Goal: Information Seeking & Learning: Learn about a topic

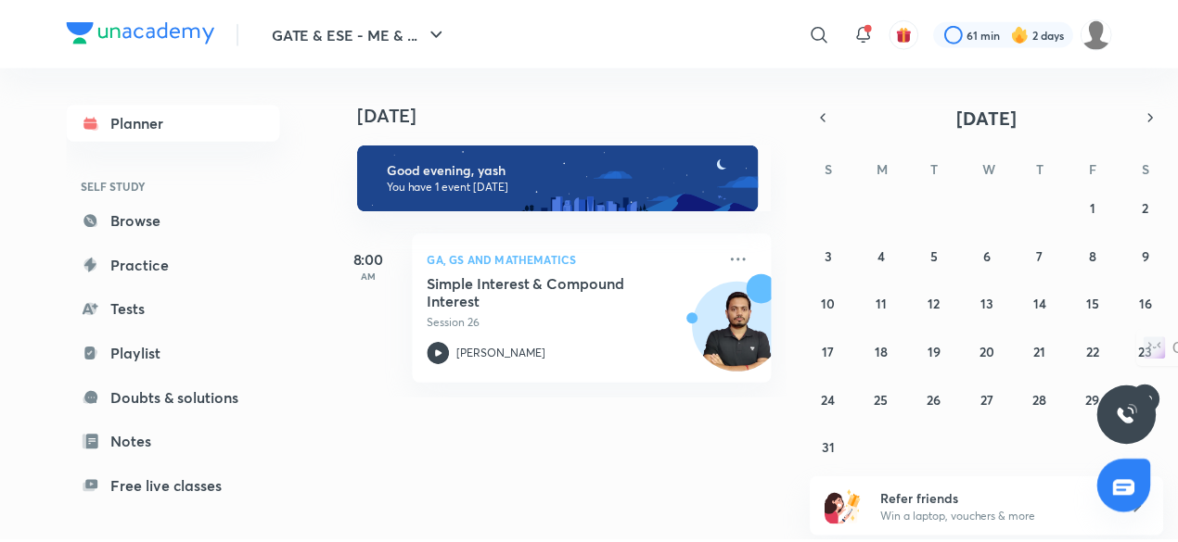
scroll to position [158, 0]
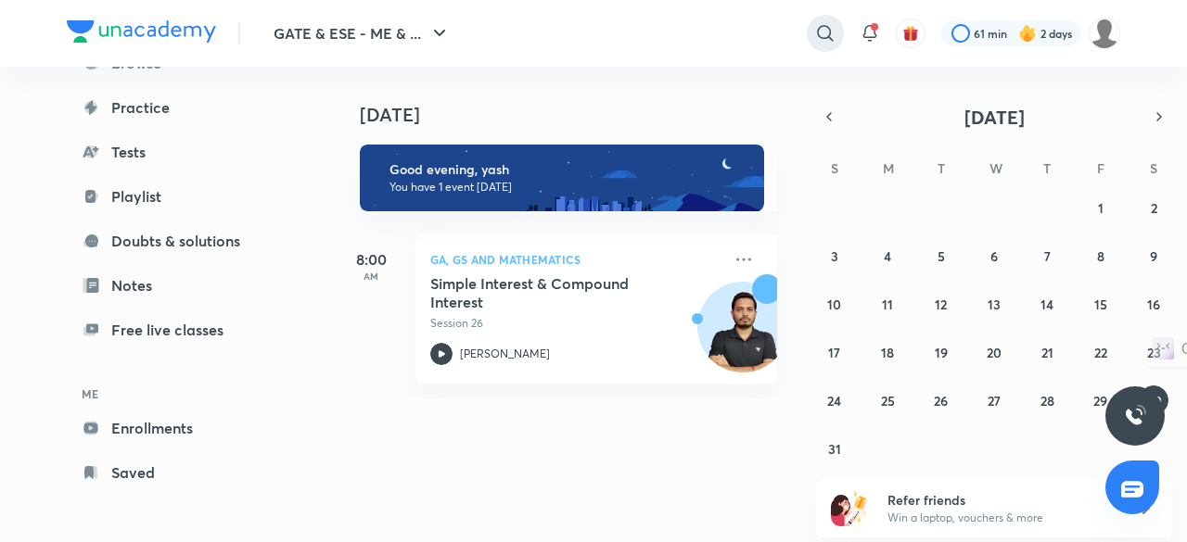
click at [818, 27] on icon at bounding box center [825, 33] width 16 height 16
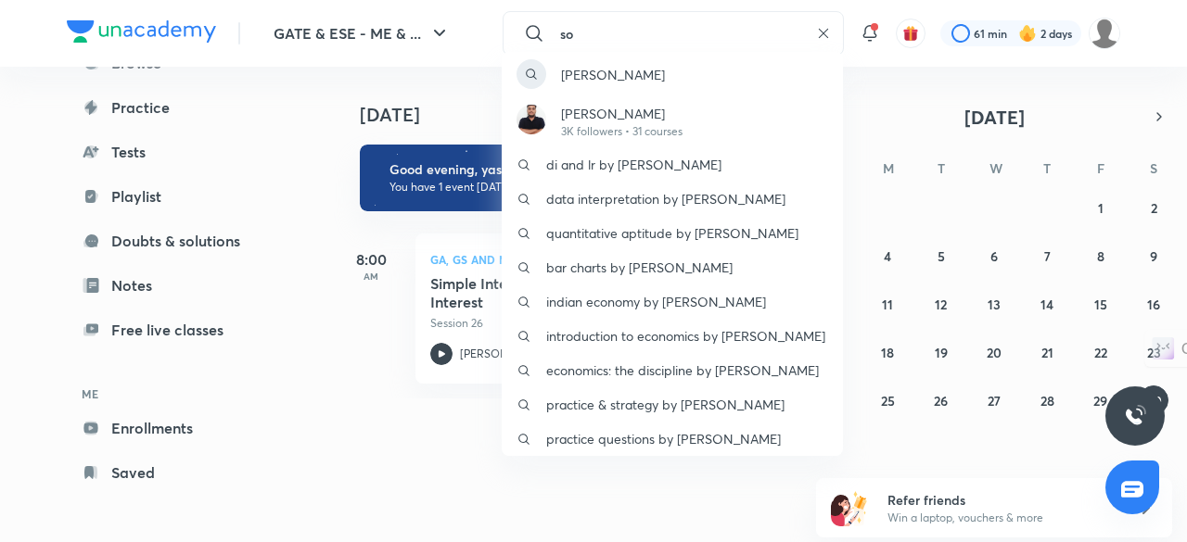
type input "s"
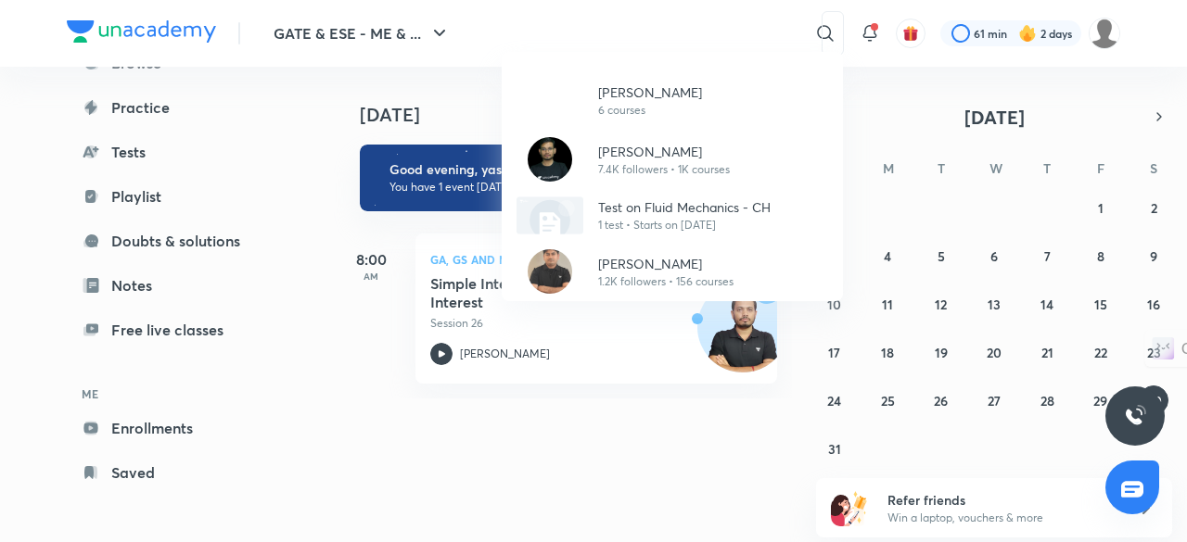
click at [289, 88] on div "[PERSON_NAME] 6 courses [PERSON_NAME] 7.4K followers • 1K courses Test on Fluid…" at bounding box center [593, 271] width 1187 height 542
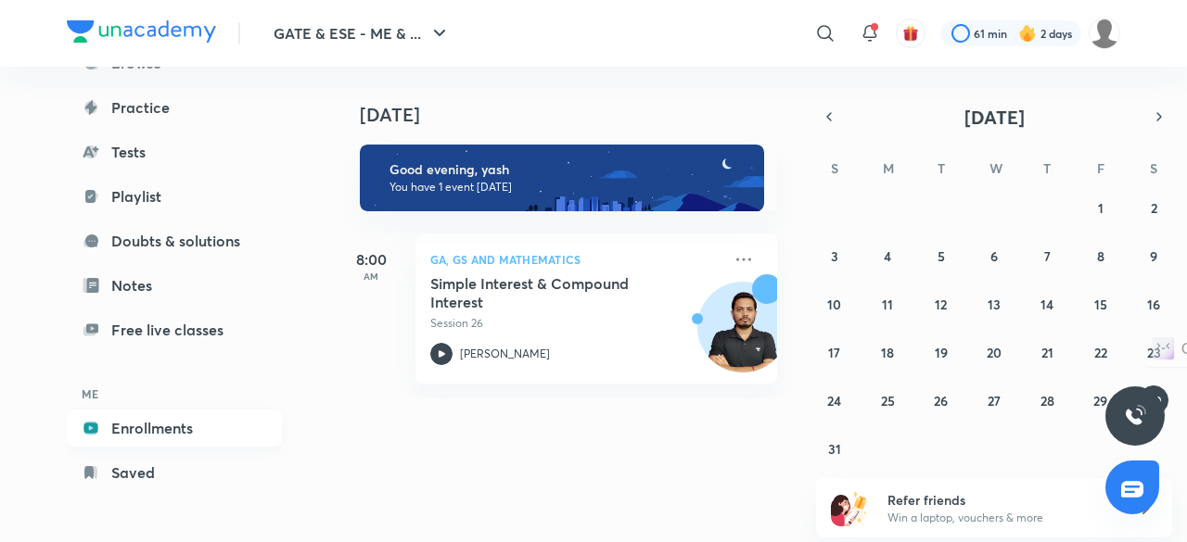
click at [188, 429] on link "Enrollments" at bounding box center [174, 428] width 215 height 37
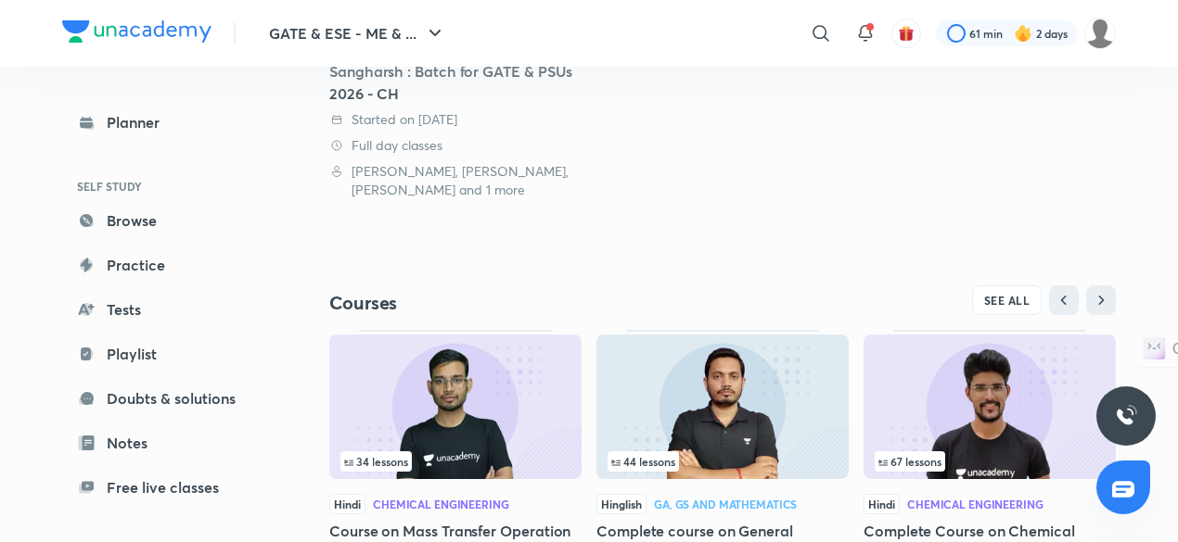
scroll to position [543, 0]
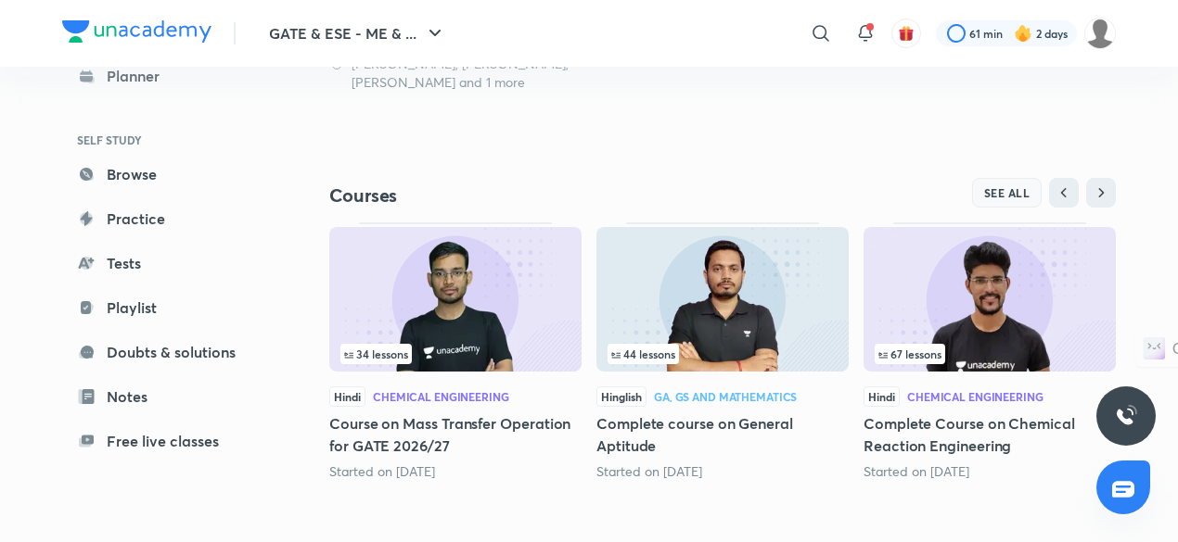
click at [1019, 203] on button "SEE ALL" at bounding box center [1007, 193] width 70 height 30
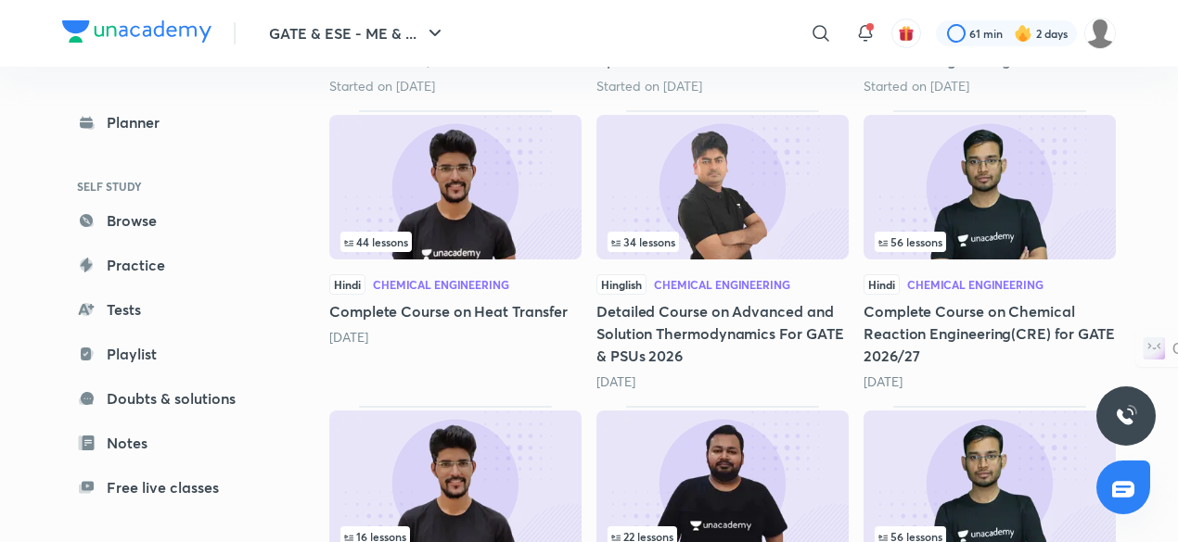
scroll to position [524, 0]
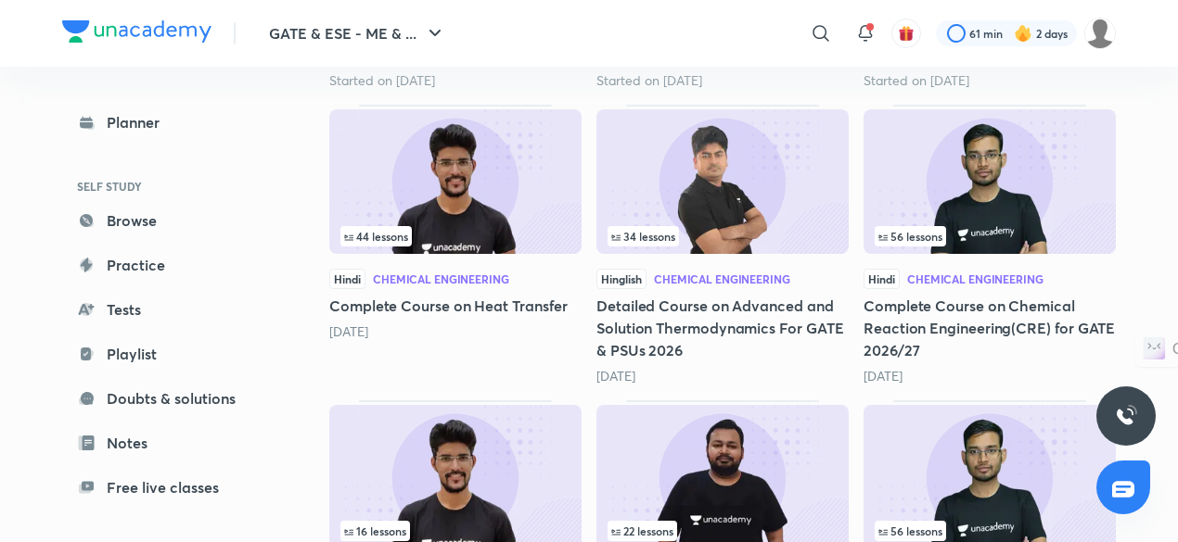
click at [987, 199] on img at bounding box center [989, 181] width 252 height 145
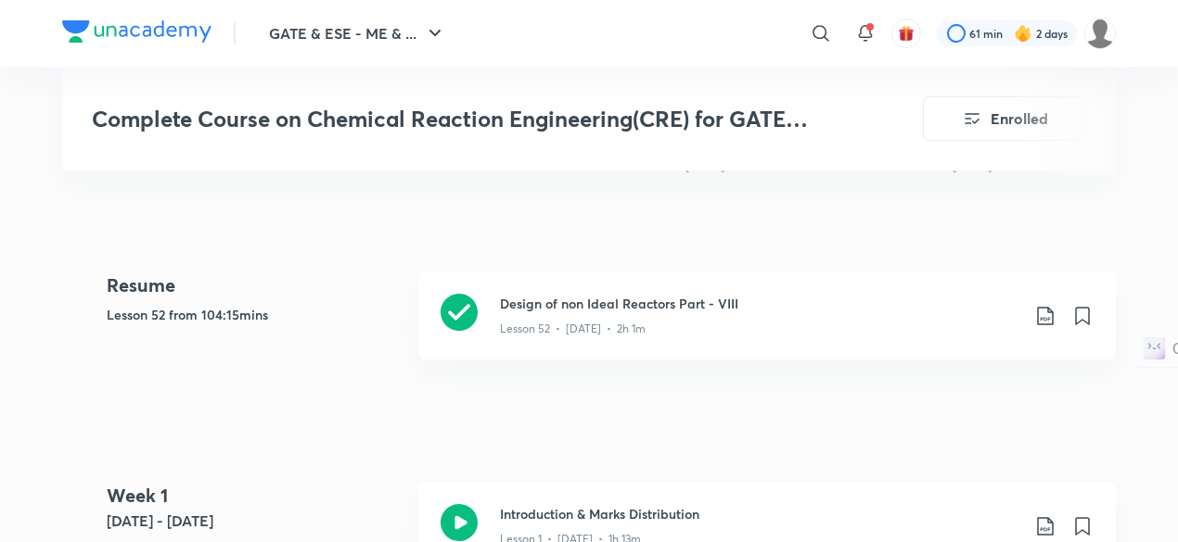
scroll to position [848, 0]
click at [729, 319] on div "Lesson 52 • [DATE] • 2h 1m" at bounding box center [759, 325] width 519 height 24
